Goal: Answer question/provide support: Share knowledge or assist other users

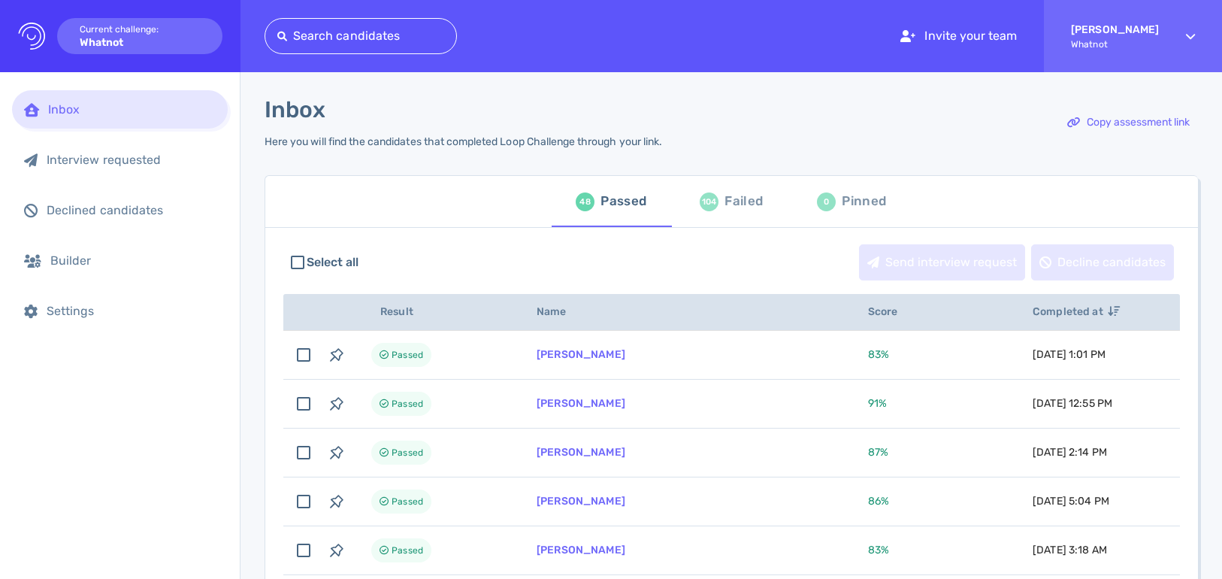
click at [710, 201] on div "104" at bounding box center [709, 201] width 19 height 19
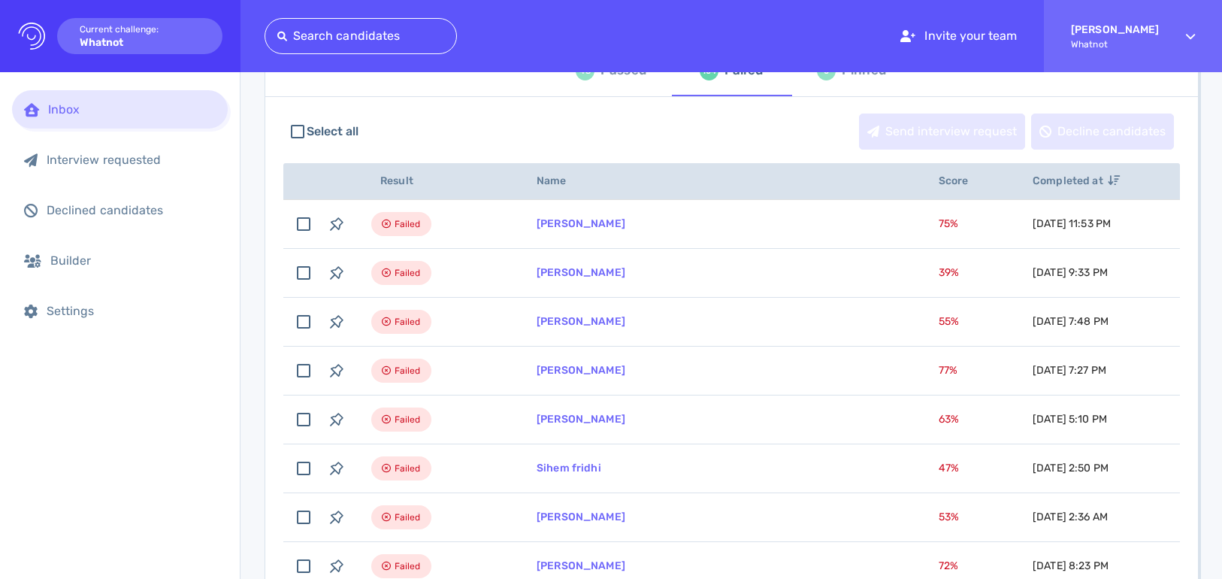
scroll to position [139, 0]
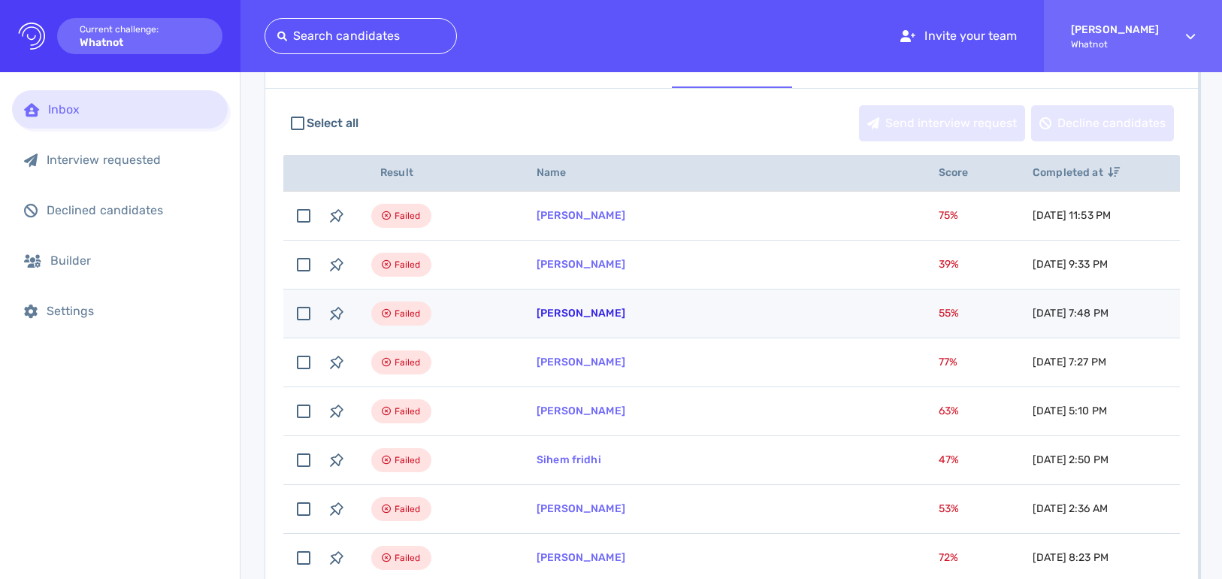
click at [625, 314] on link "[PERSON_NAME]" at bounding box center [581, 313] width 89 height 13
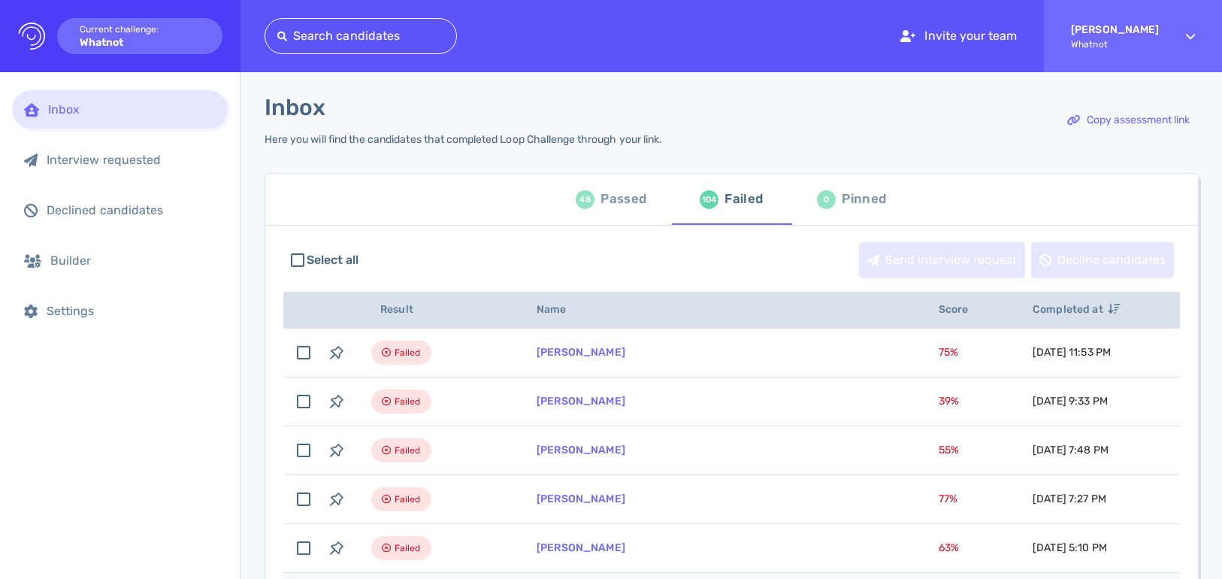
scroll to position [0, 0]
click at [643, 199] on div "Passed" at bounding box center [624, 201] width 46 height 23
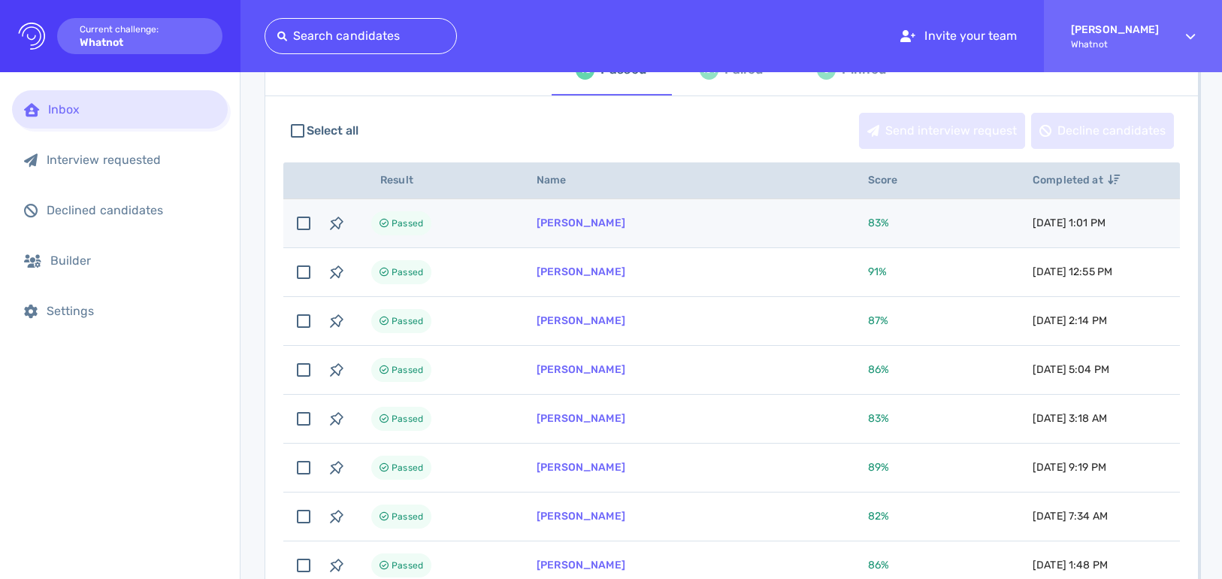
scroll to position [129, 0]
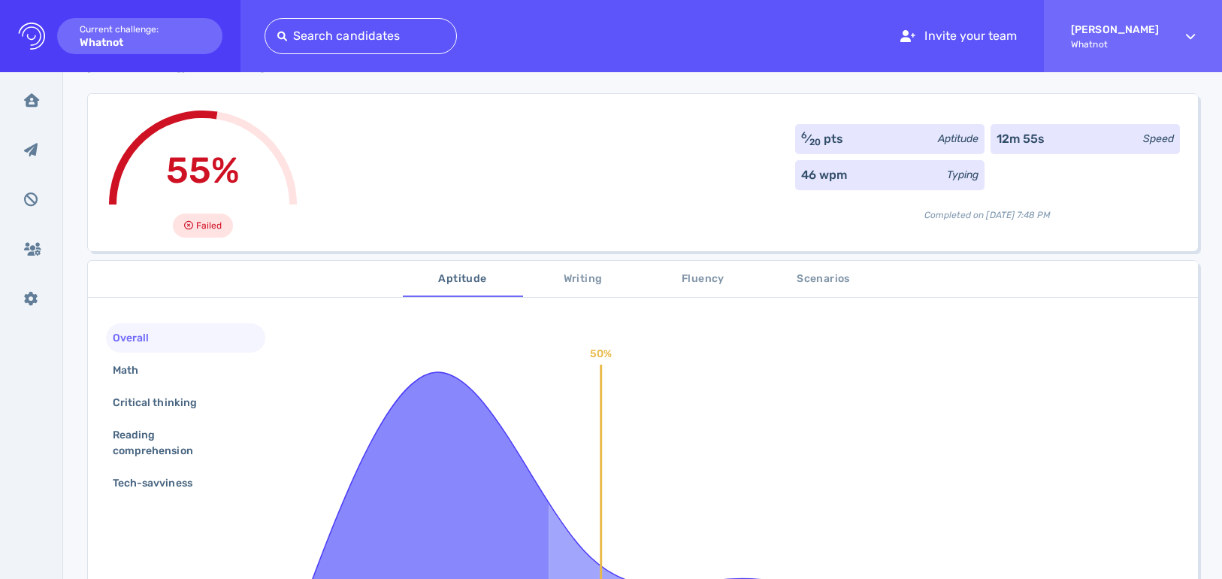
scroll to position [96, 0]
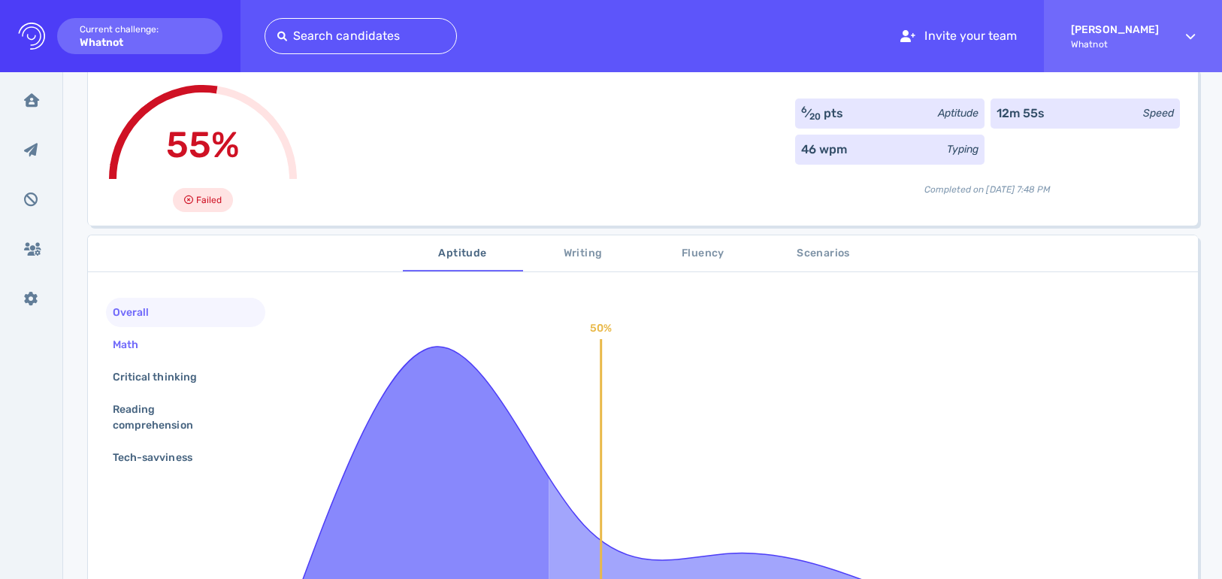
click at [192, 345] on div "Math" at bounding box center [185, 344] width 159 height 29
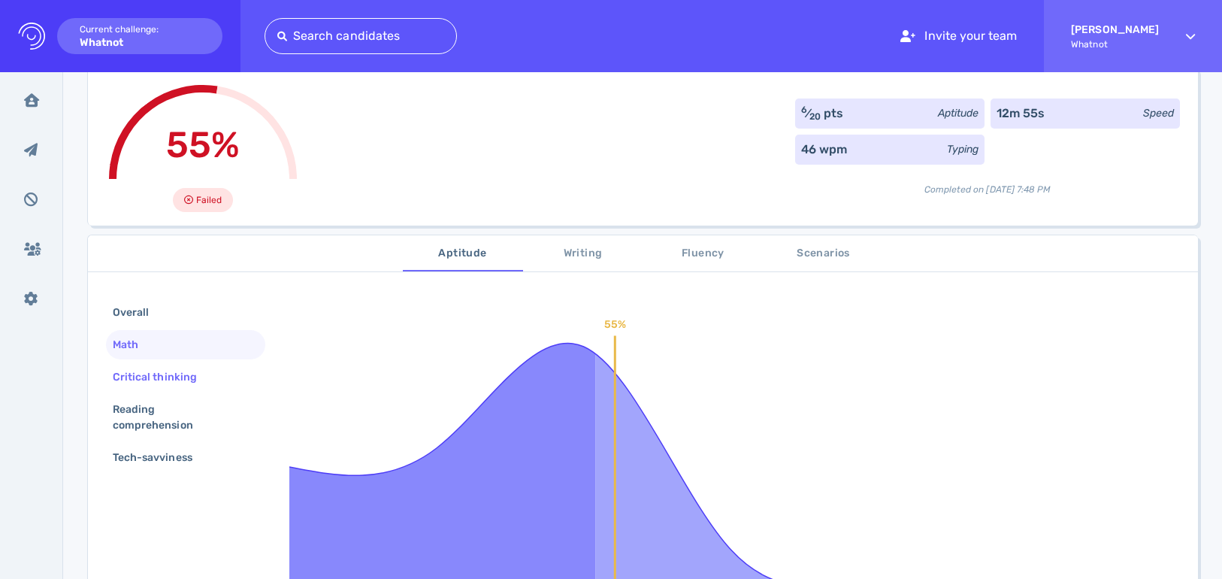
click at [193, 373] on div "Critical thinking" at bounding box center [162, 377] width 105 height 22
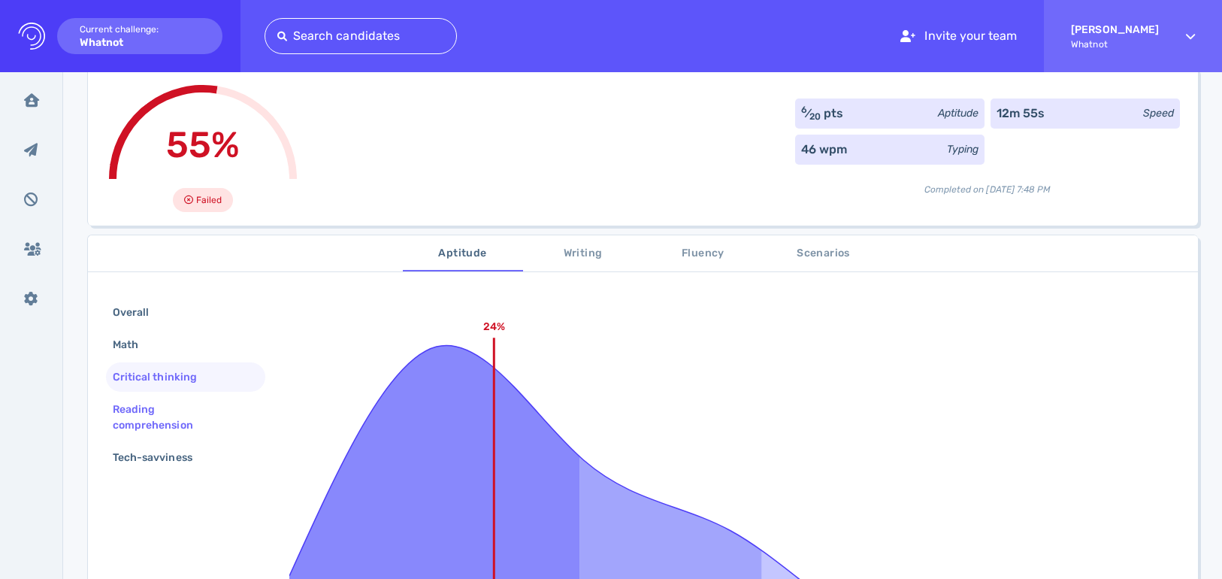
click at [194, 416] on div "Reading comprehension" at bounding box center [180, 417] width 140 height 38
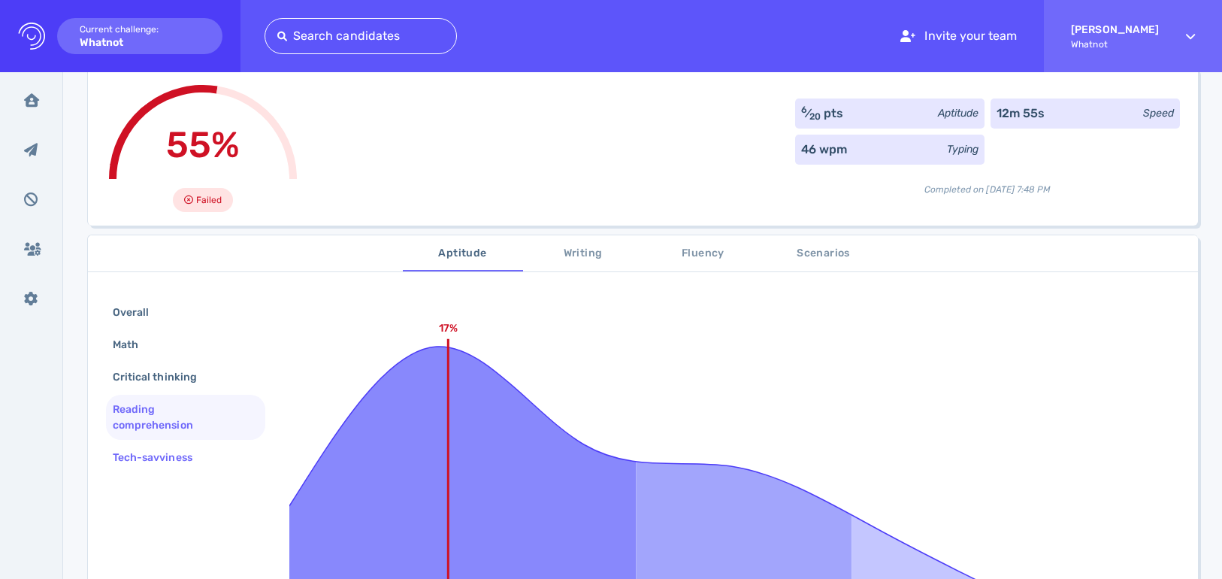
click at [198, 454] on div "Tech-savviness" at bounding box center [160, 458] width 101 height 22
